Goal: Information Seeking & Learning: Learn about a topic

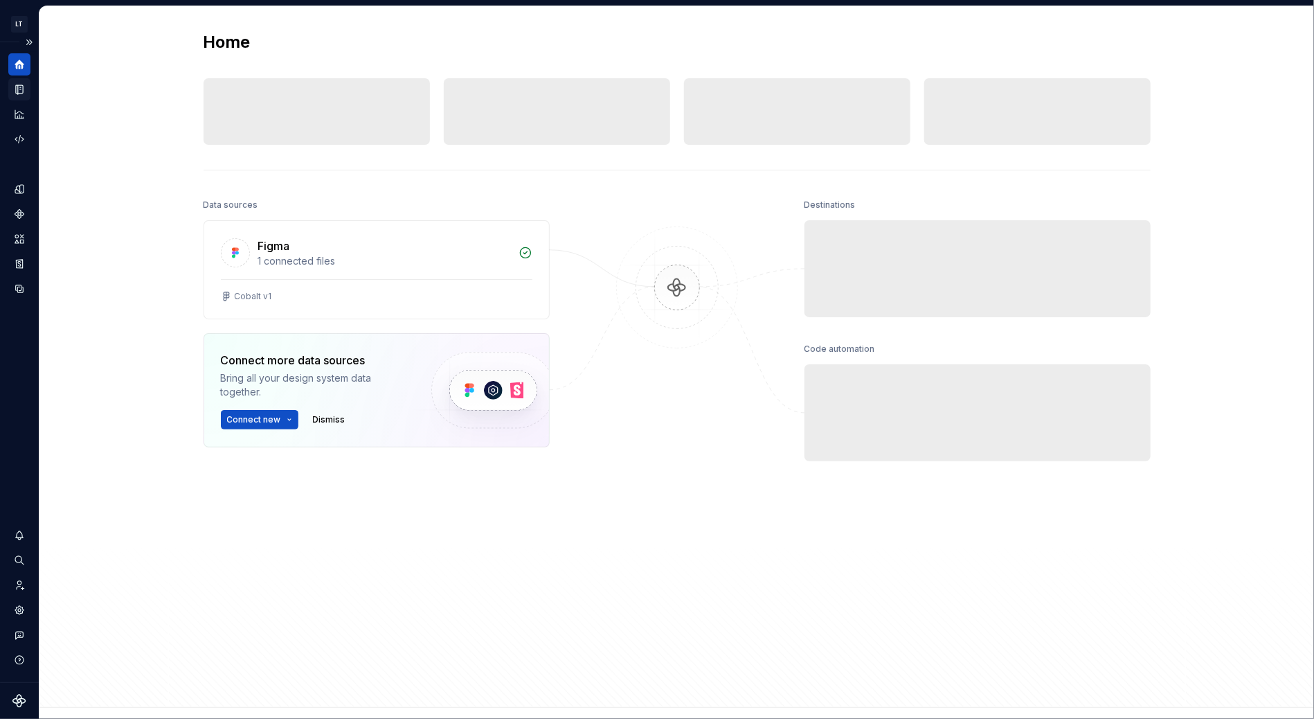
click at [17, 93] on icon "Documentation" at bounding box center [19, 89] width 7 height 9
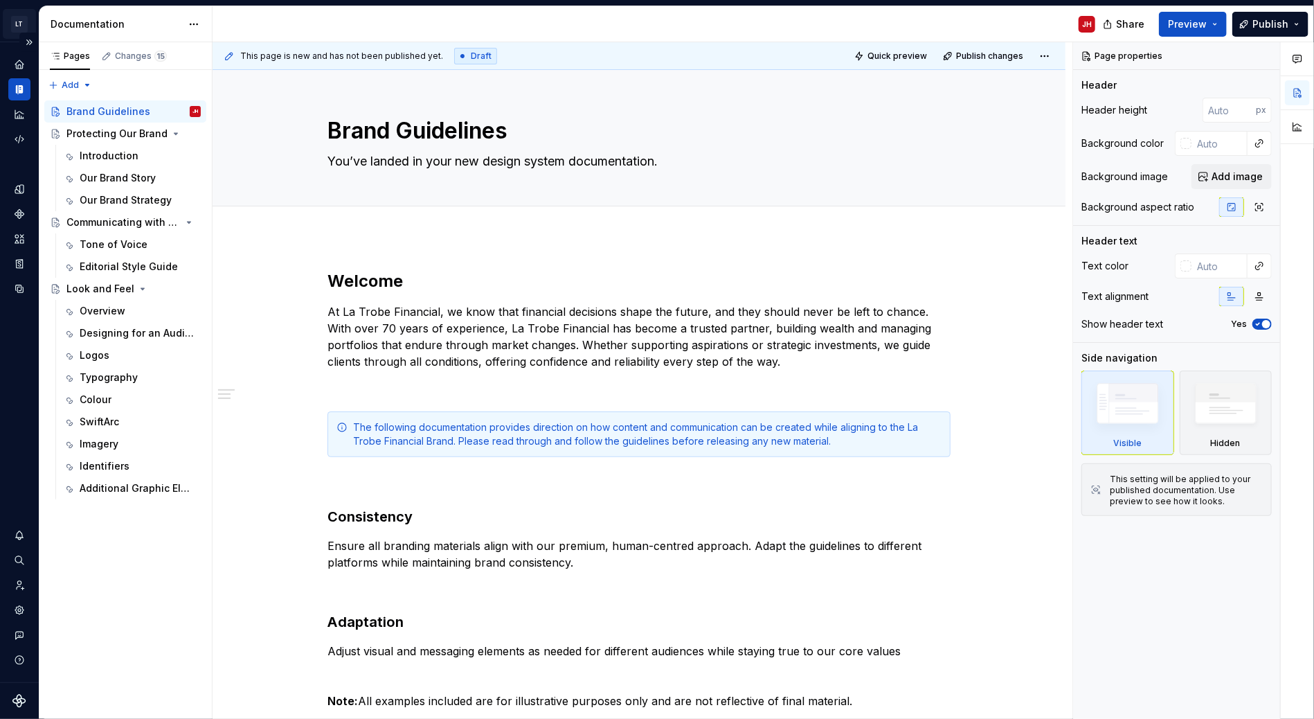
click at [23, 23] on html "LT La Trobe Financial - Brand Guidelines JH Design system data Documentation JH…" at bounding box center [657, 359] width 1314 height 719
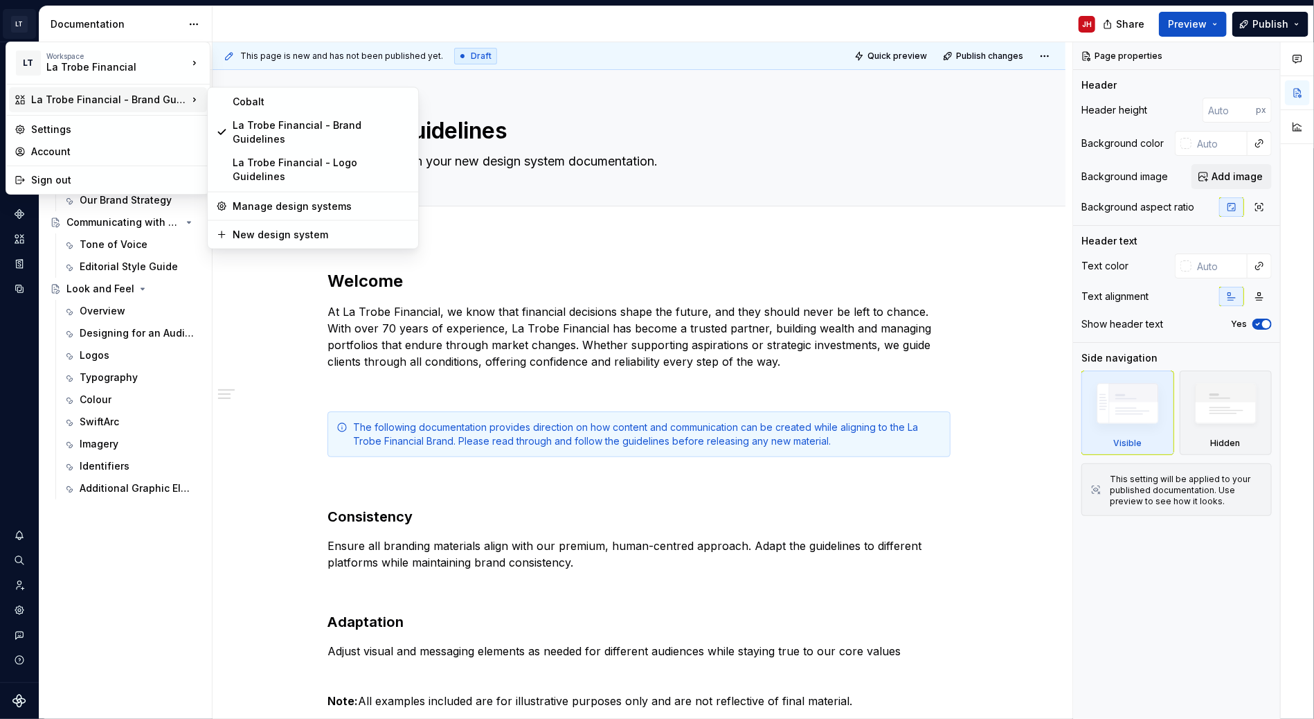
click at [147, 96] on div "La Trobe Financial - Brand Guidelines" at bounding box center [109, 100] width 156 height 14
click at [270, 97] on div "Cobalt" at bounding box center [321, 102] width 177 height 14
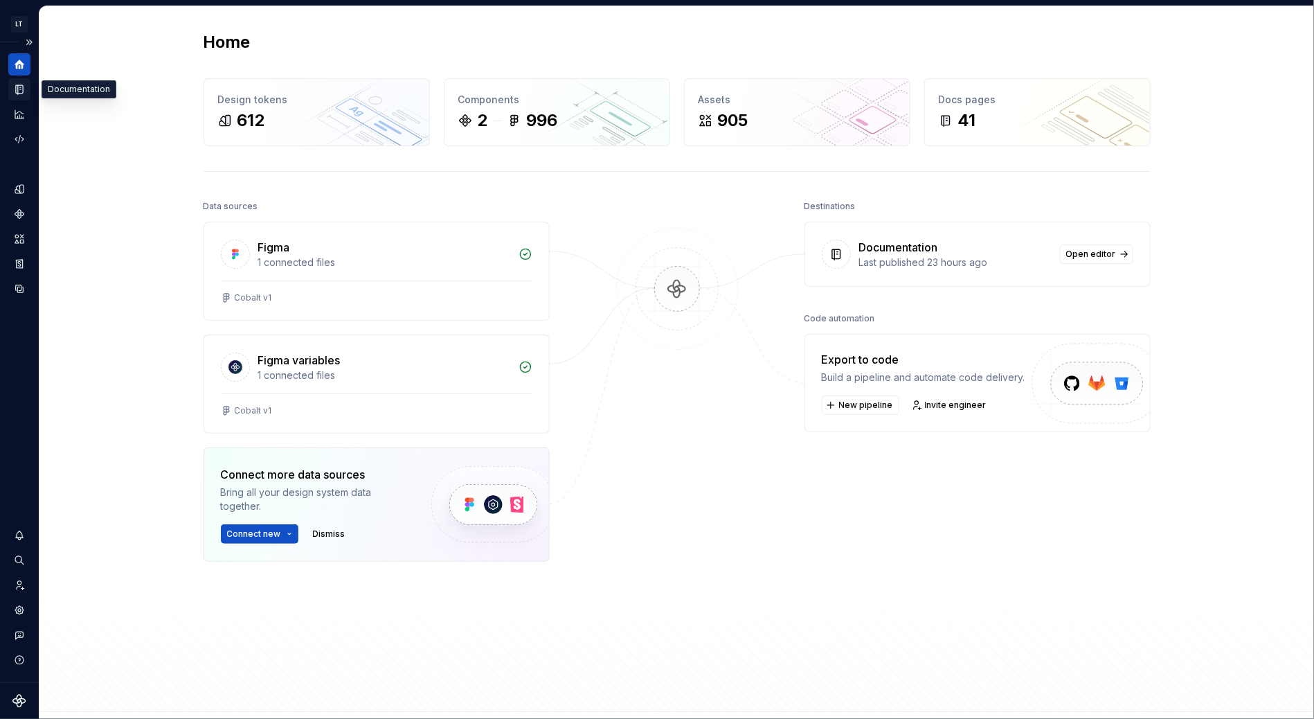
click at [19, 84] on icon "Documentation" at bounding box center [19, 89] width 12 height 12
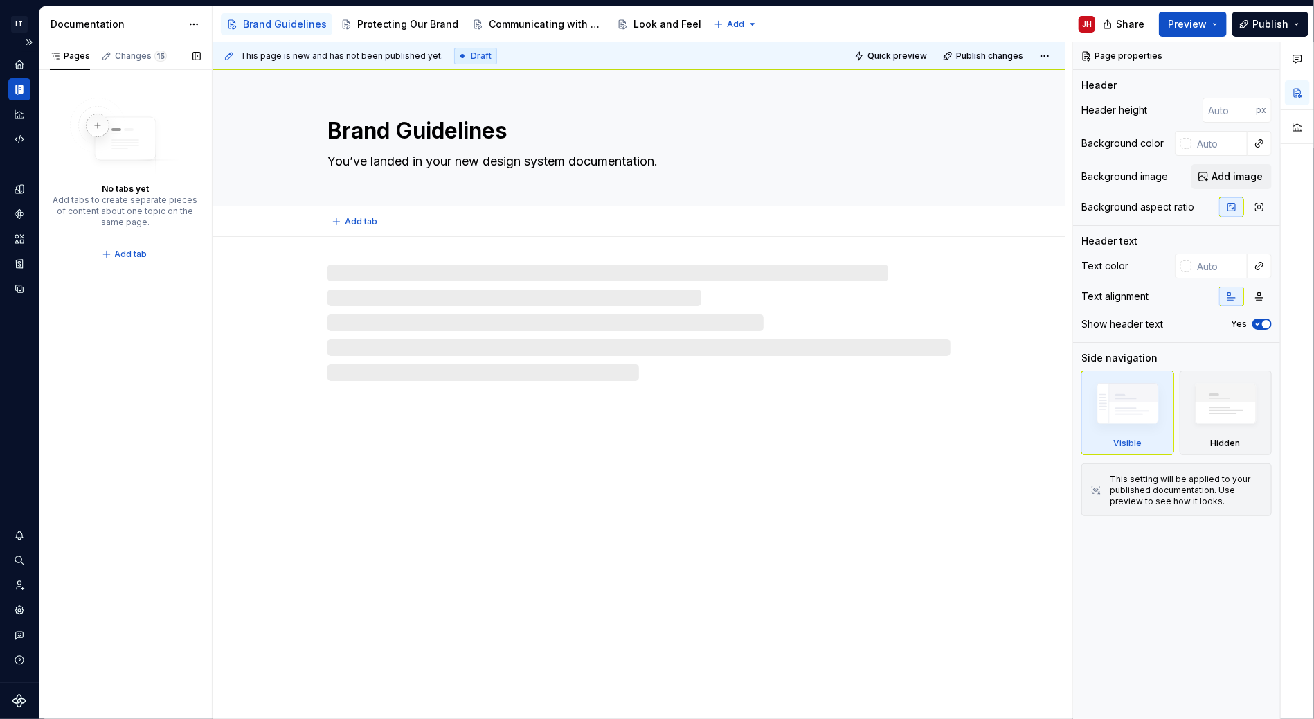
type textarea "*"
type textarea "Welcome! - For Editors"
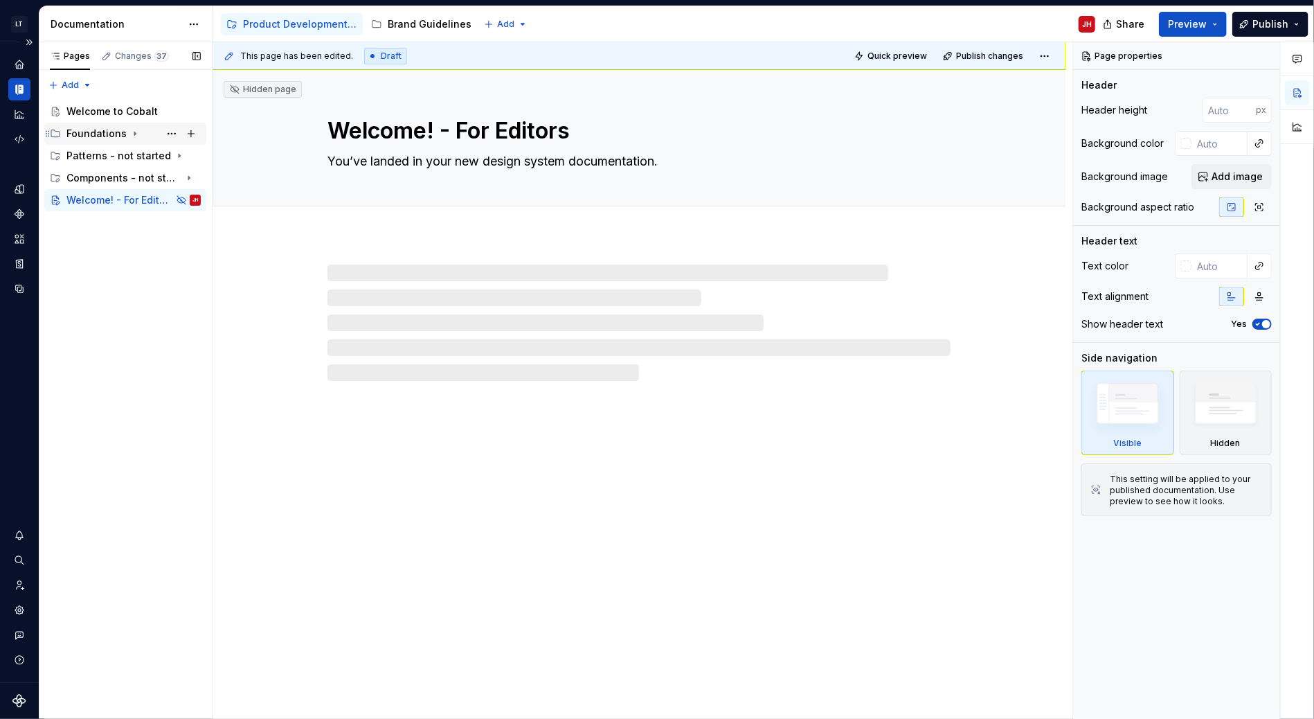
click at [102, 143] on div "Foundations" at bounding box center [125, 134] width 162 height 22
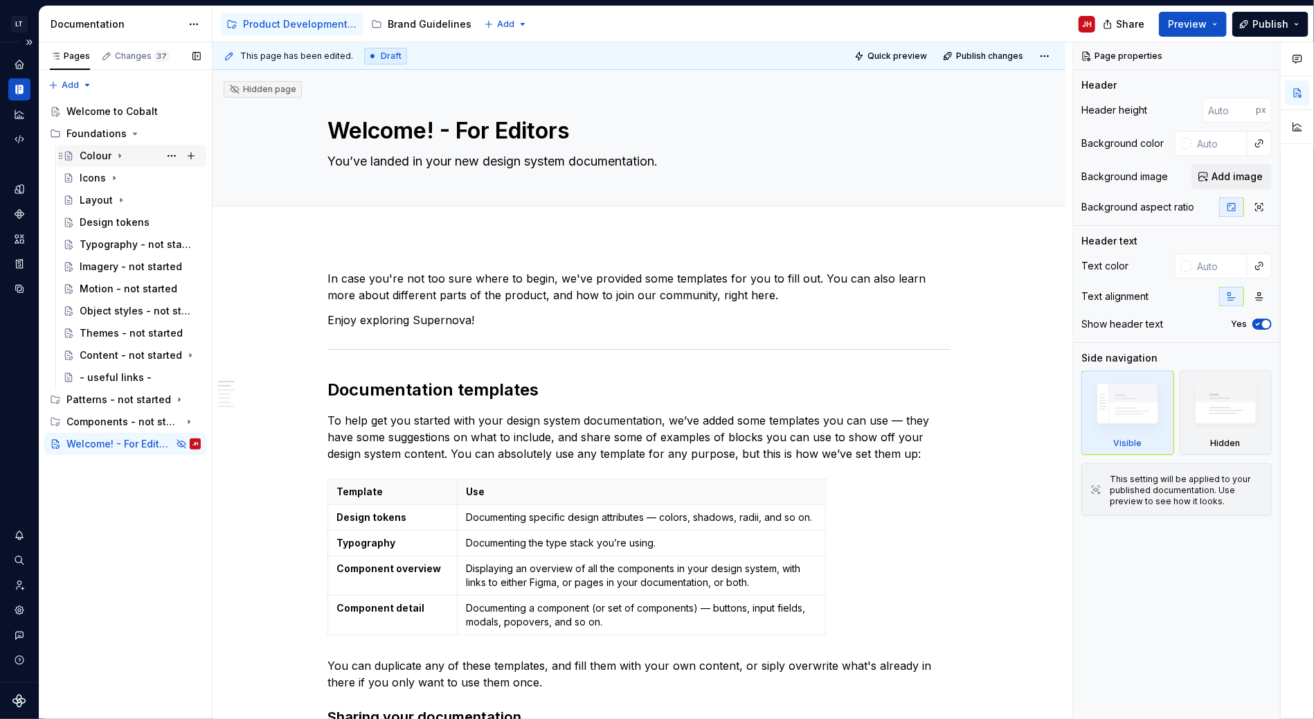
click at [114, 154] on icon "Page tree" at bounding box center [119, 155] width 11 height 11
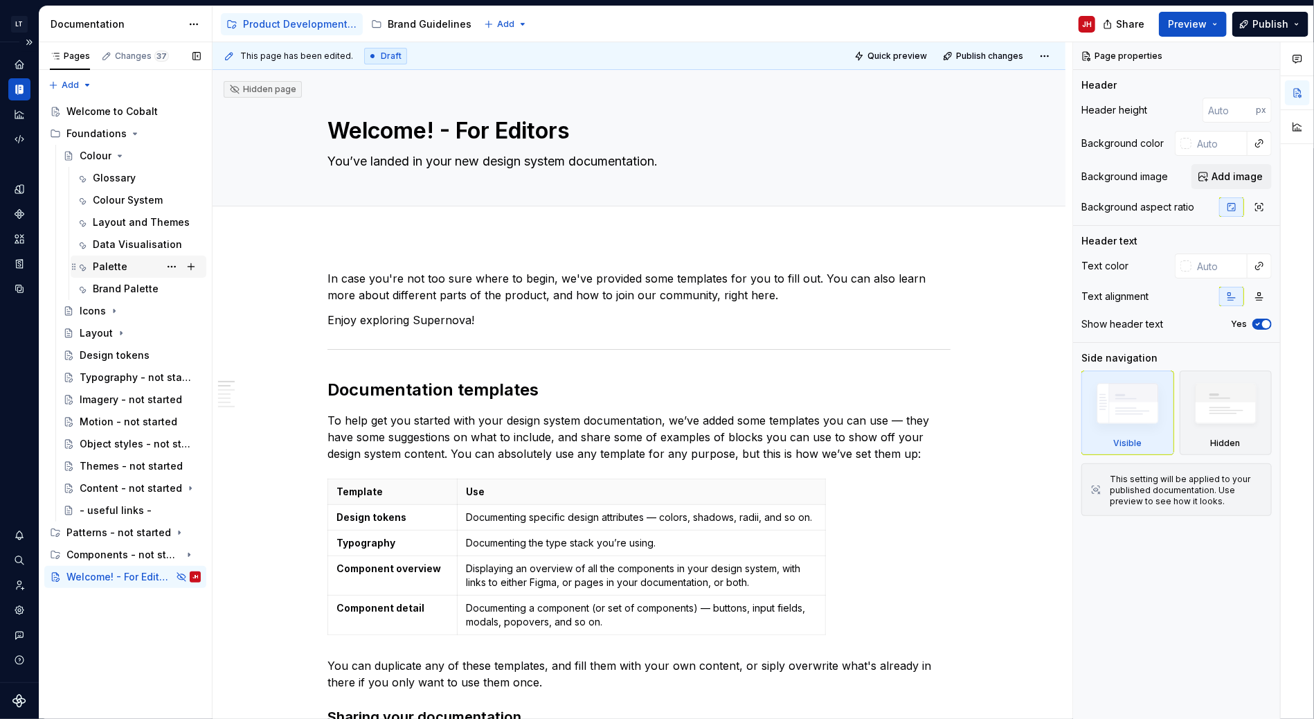
click at [108, 264] on div "Palette" at bounding box center [110, 267] width 35 height 14
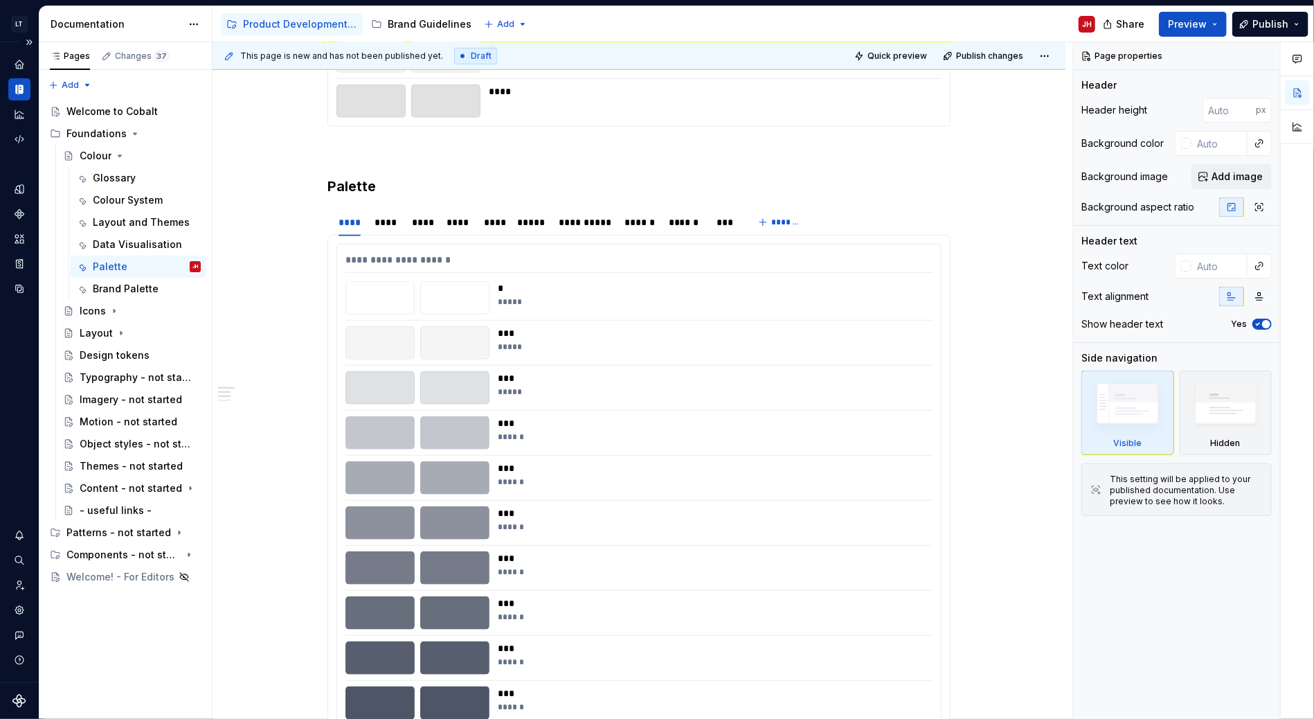
scroll to position [485, 0]
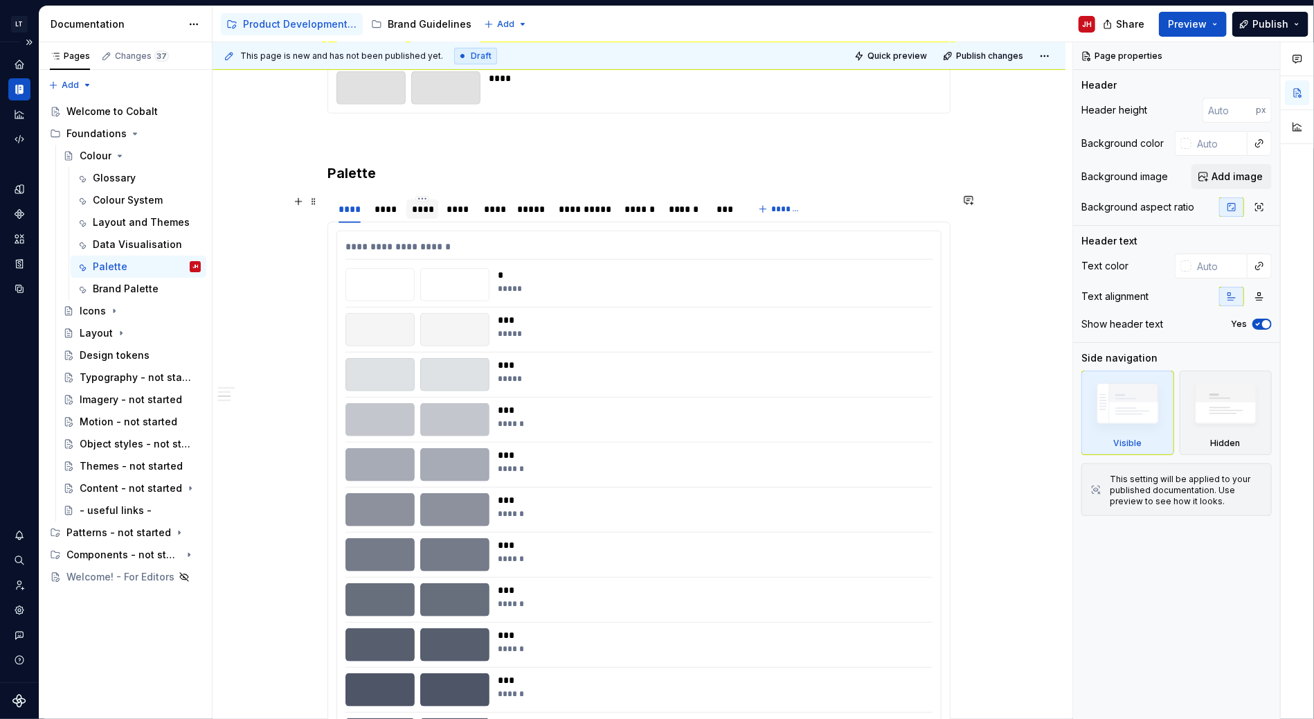
click at [418, 204] on div "****" at bounding box center [422, 209] width 20 height 14
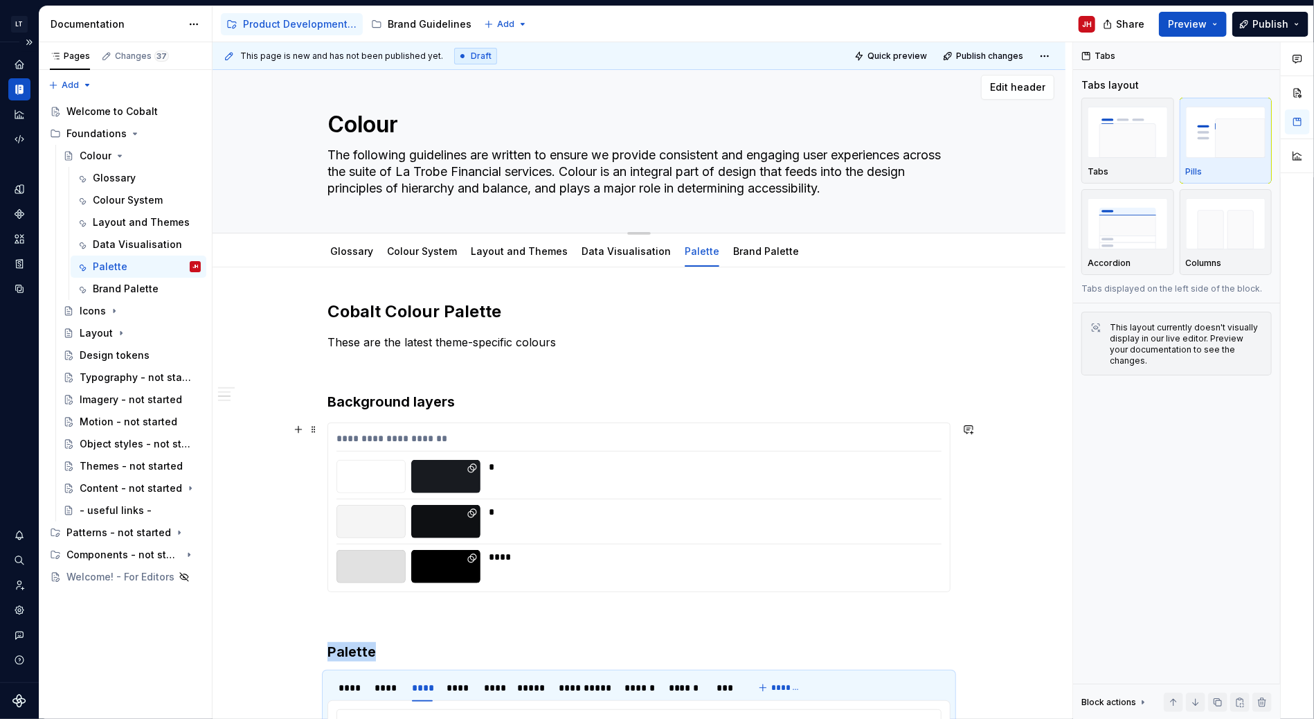
scroll to position [0, 0]
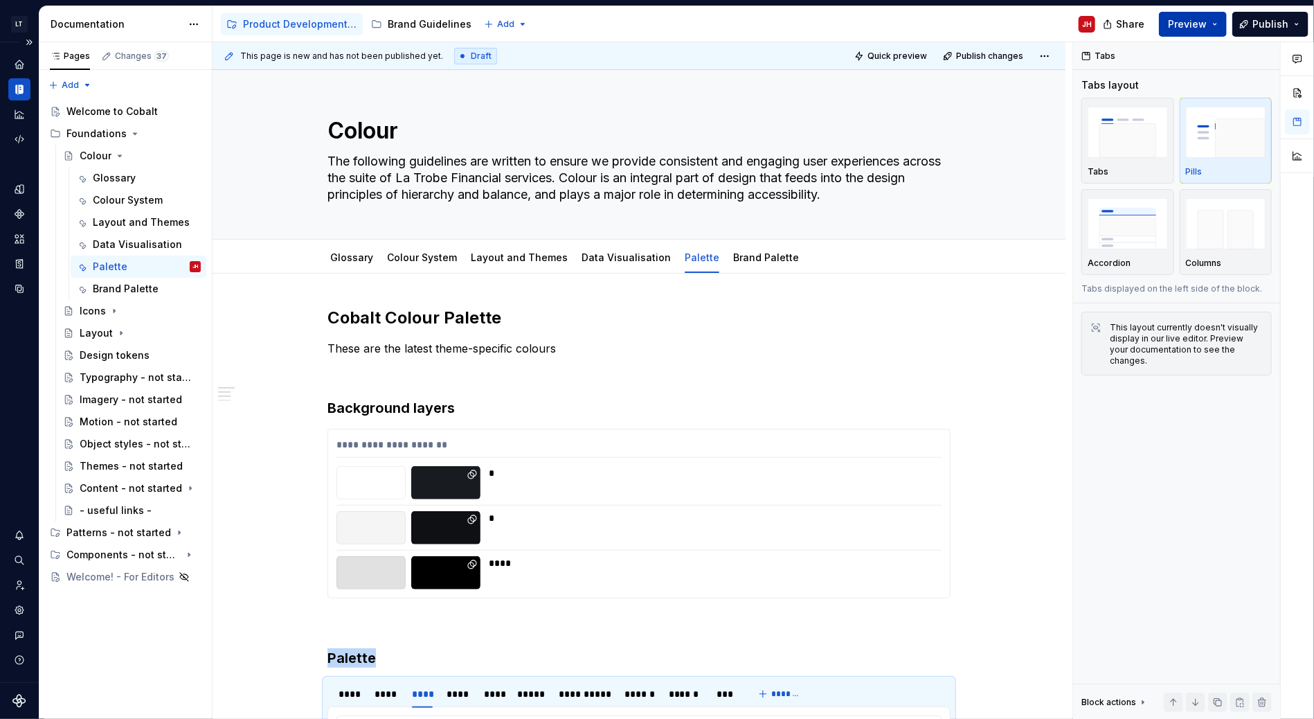
click at [1199, 23] on span "Preview" at bounding box center [1187, 24] width 39 height 14
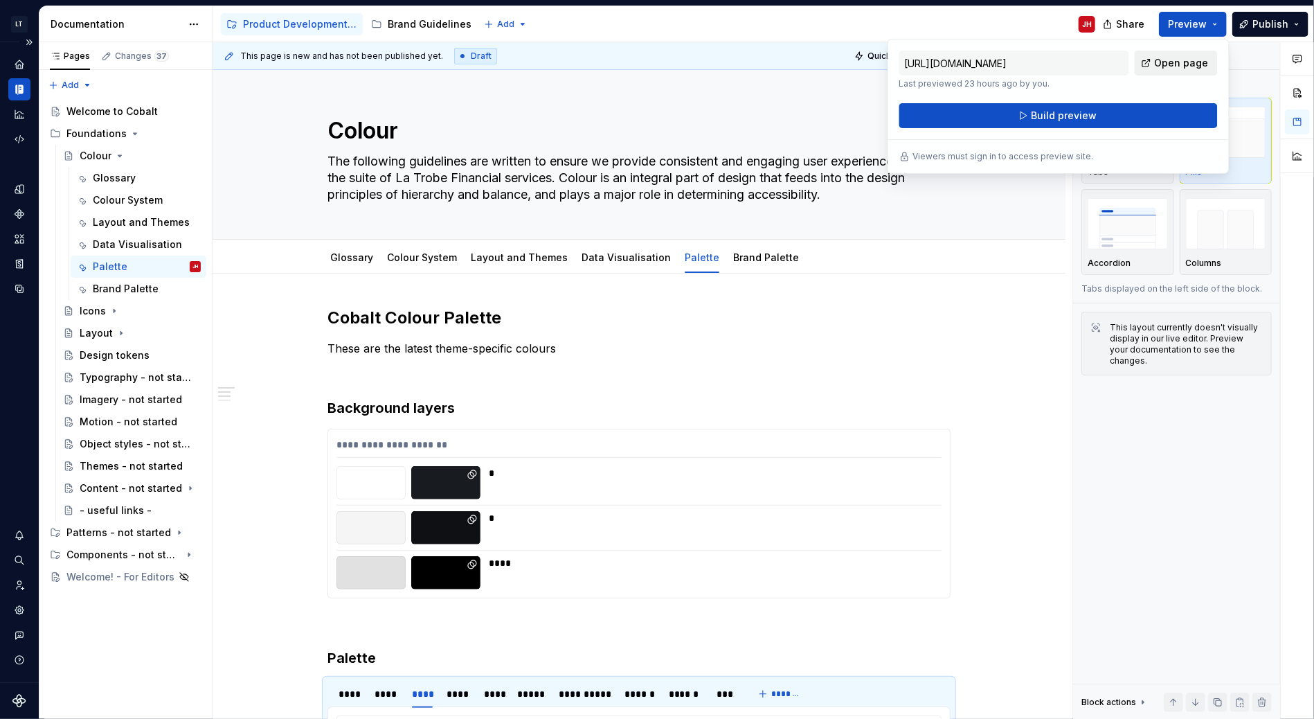
drag, startPoint x: 1199, startPoint y: 23, endPoint x: 1163, endPoint y: 64, distance: 55.0
click at [1163, 64] on span "Open page" at bounding box center [1182, 63] width 54 height 14
type textarea "*"
